Goal: Find specific page/section: Find specific page/section

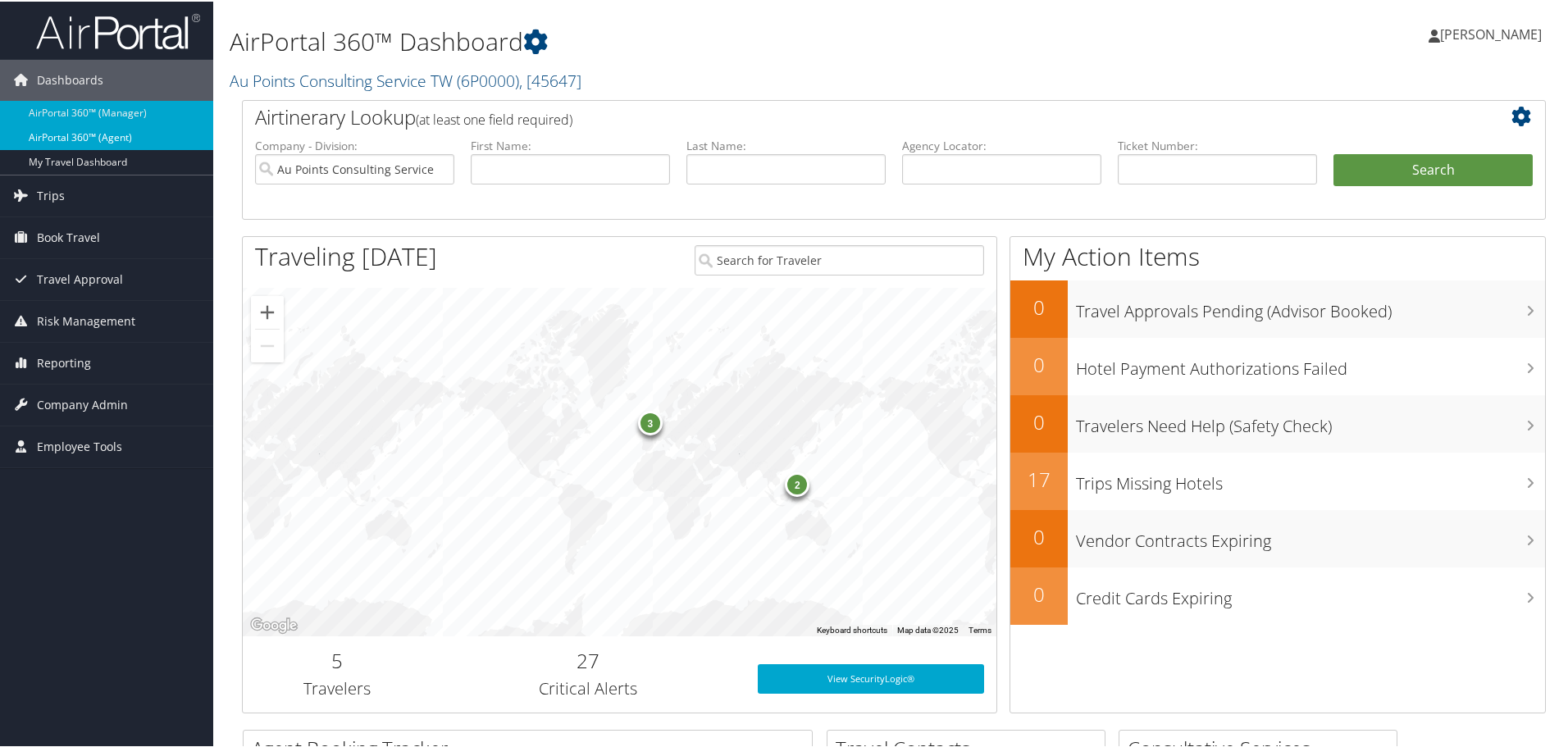
click at [131, 134] on link "AirPortal 360™ (Agent)" at bounding box center [107, 135] width 213 height 24
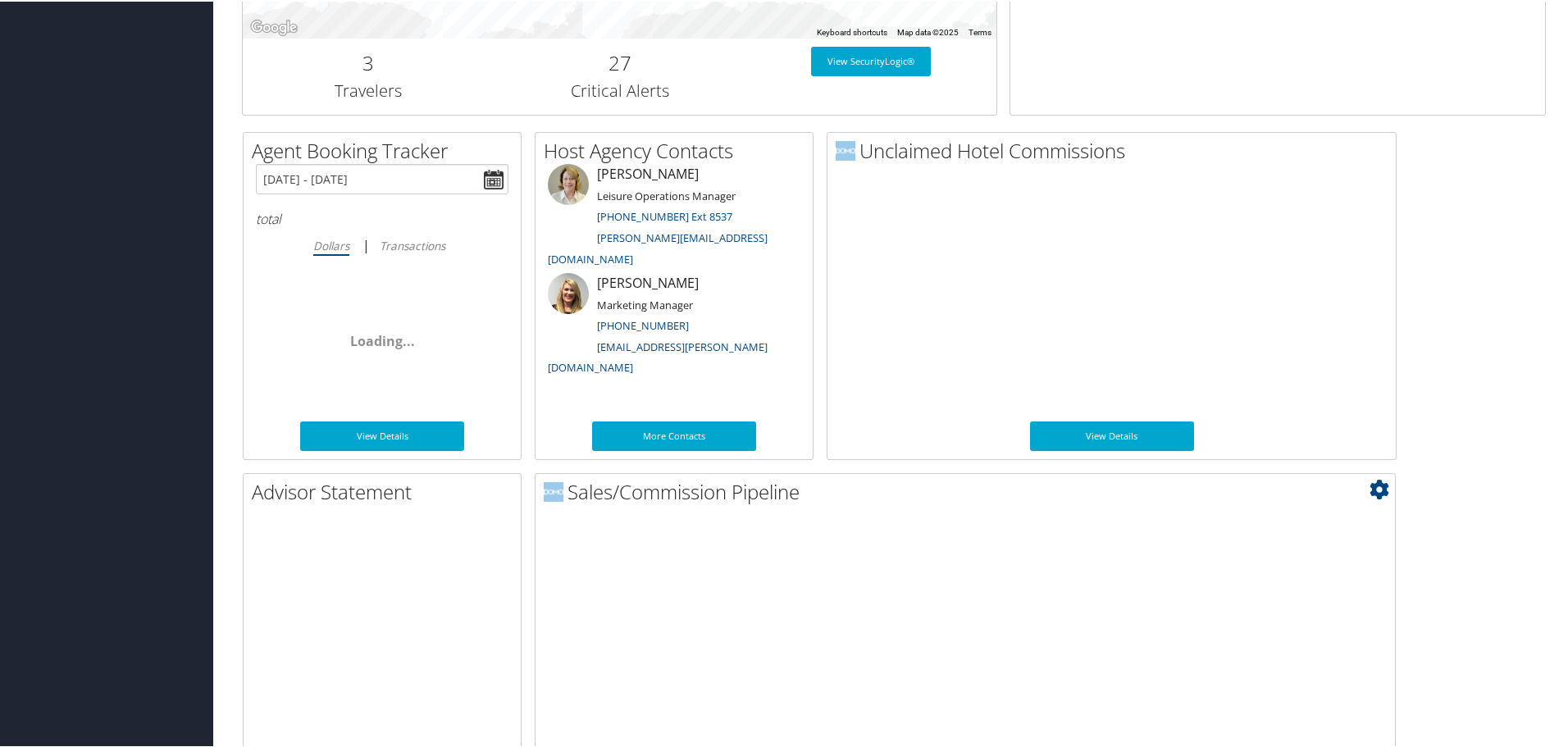
scroll to position [800, 0]
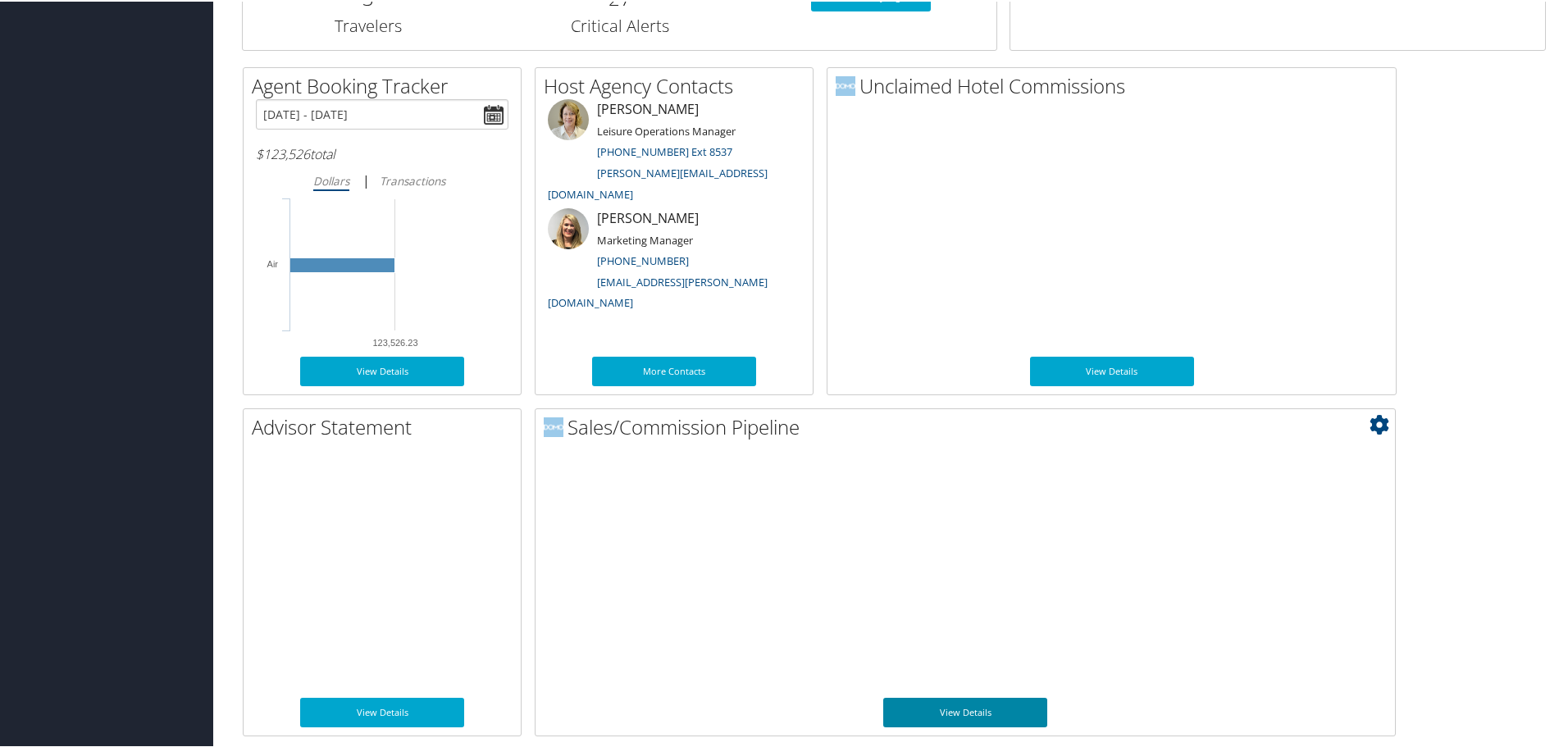
click at [1001, 700] on link "View Details" at bounding box center [965, 711] width 164 height 29
